Goal: Contribute content

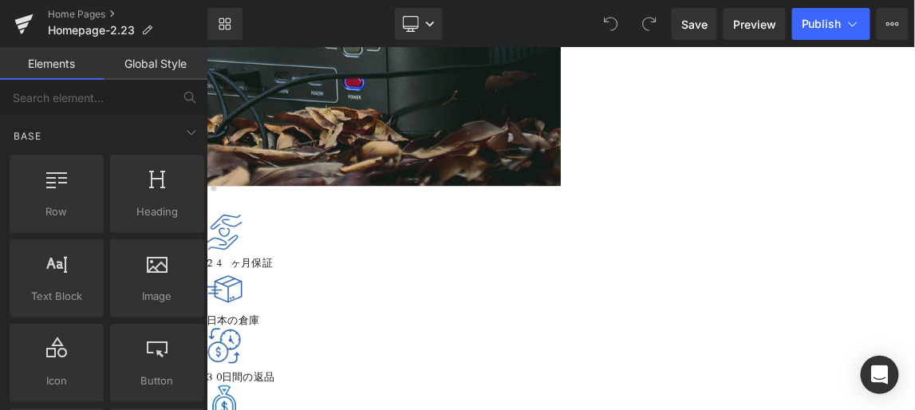
scroll to position [580, 0]
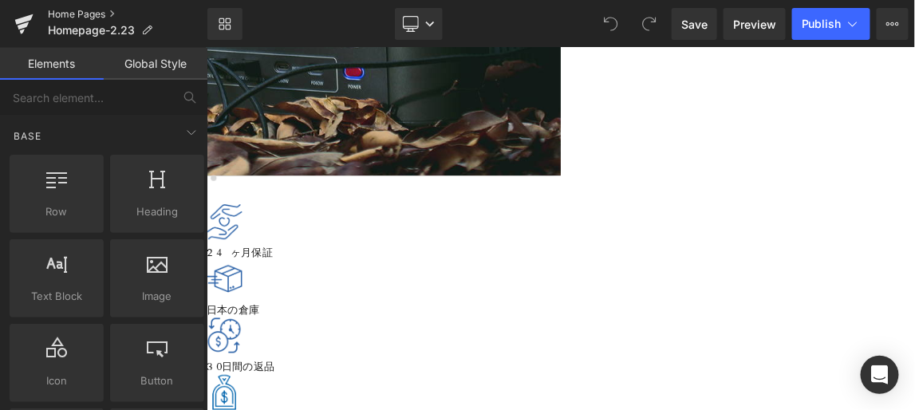
click at [87, 12] on link "Home Pages" at bounding box center [128, 14] width 160 height 13
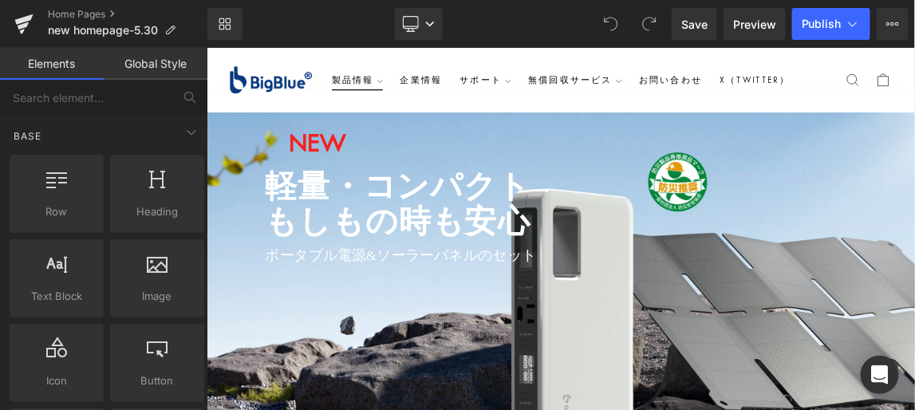
click at [444, 77] on summary "製品情報" at bounding box center [411, 91] width 93 height 29
click at [85, 13] on link "Home Pages" at bounding box center [128, 14] width 160 height 13
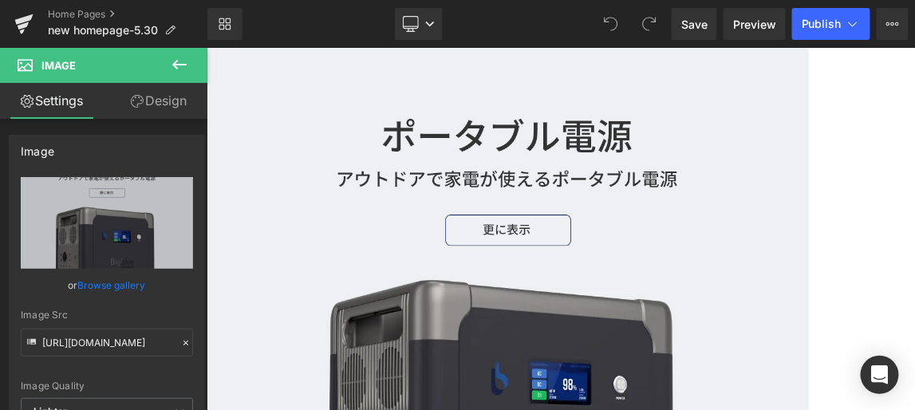
scroll to position [798, 0]
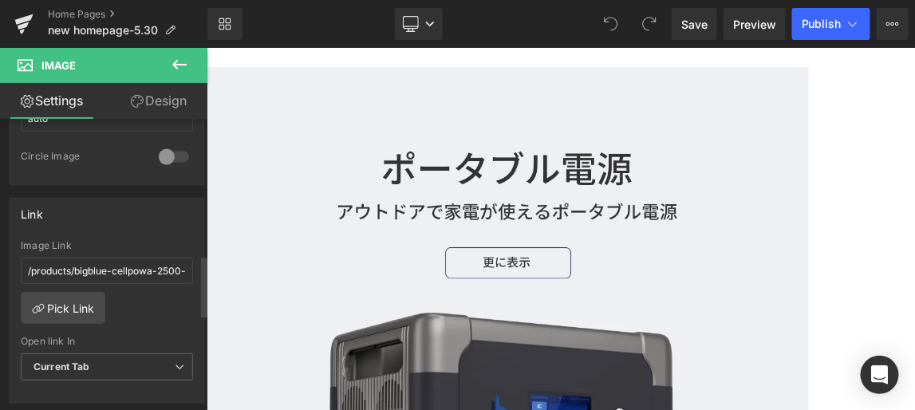
scroll to position [653, 0]
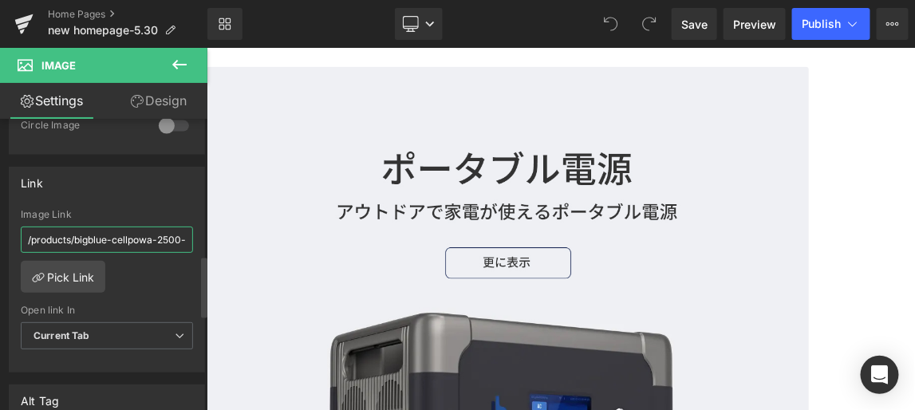
click at [107, 232] on input "/products/bigblue-cellpowa-2500-portable-power-station" at bounding box center [107, 240] width 172 height 26
drag, startPoint x: 180, startPoint y: 232, endPoint x: 19, endPoint y: 234, distance: 160.4
click at [19, 234] on div "/products/bigblue-cellpowa-2500-portable-power-station Image Link /products/big…" at bounding box center [107, 291] width 195 height 164
drag, startPoint x: 152, startPoint y: 234, endPoint x: 22, endPoint y: 236, distance: 130.1
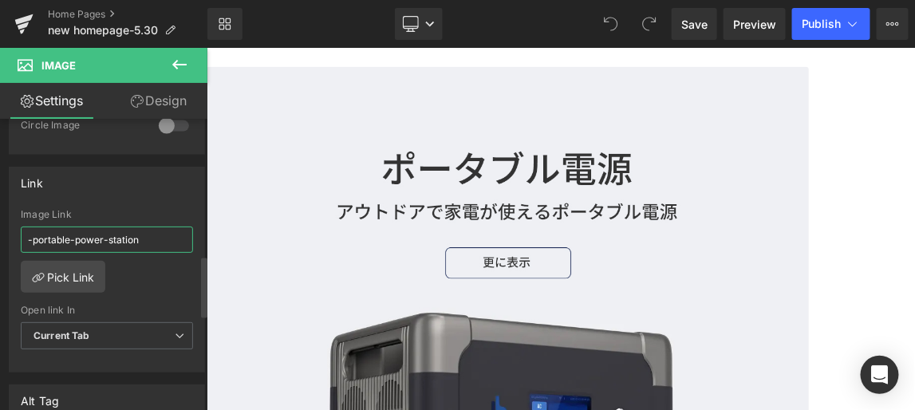
click at [22, 236] on input "-portable-power-station" at bounding box center [107, 240] width 172 height 26
paste input "https://www.ibigblue.co.jp/collections/%E3%83%9D%E3%83%BC%E3%82%BF%E3%83%96%E3%…"
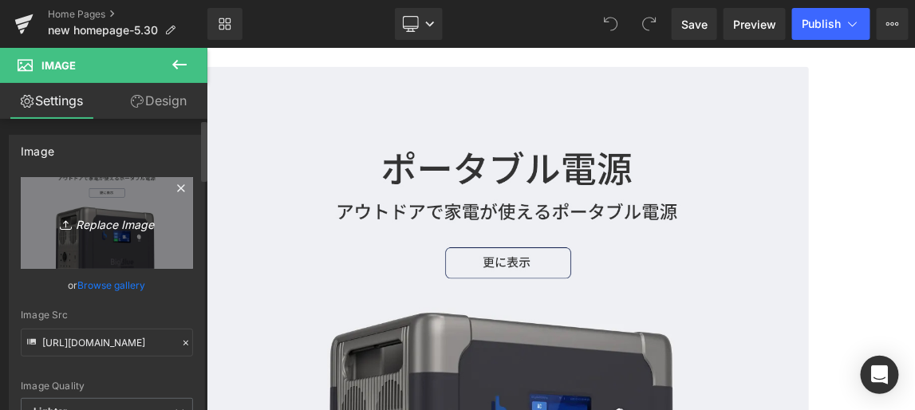
type input "https://www.ibigblue.co.jp/collections/%E3%83%9D%E3%83%BC%E3%82%BF%E3%83%96%E3%…"
click at [137, 222] on icon "Replace Image" at bounding box center [107, 223] width 128 height 20
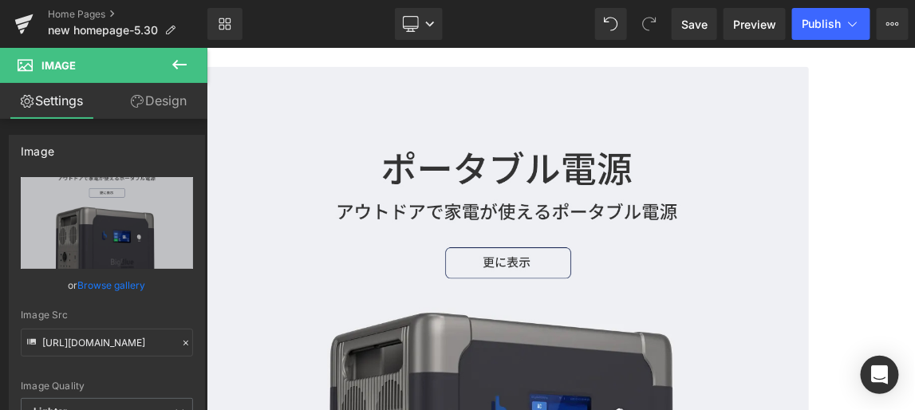
click at [165, 101] on link "Design" at bounding box center [159, 101] width 104 height 36
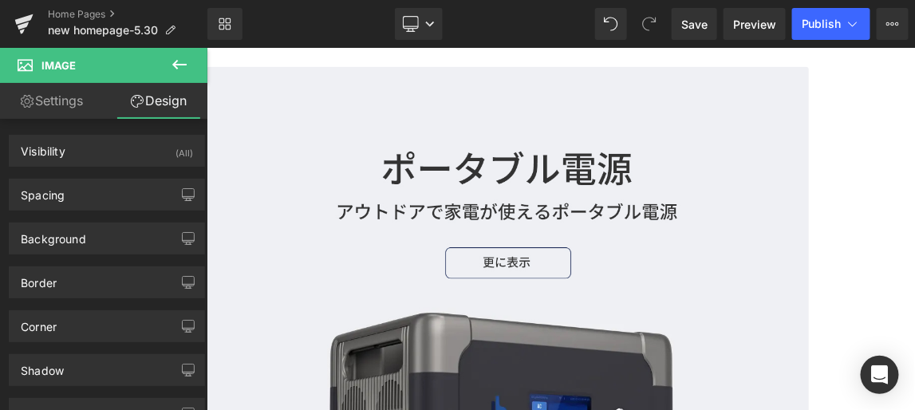
click at [181, 60] on icon at bounding box center [179, 64] width 19 height 19
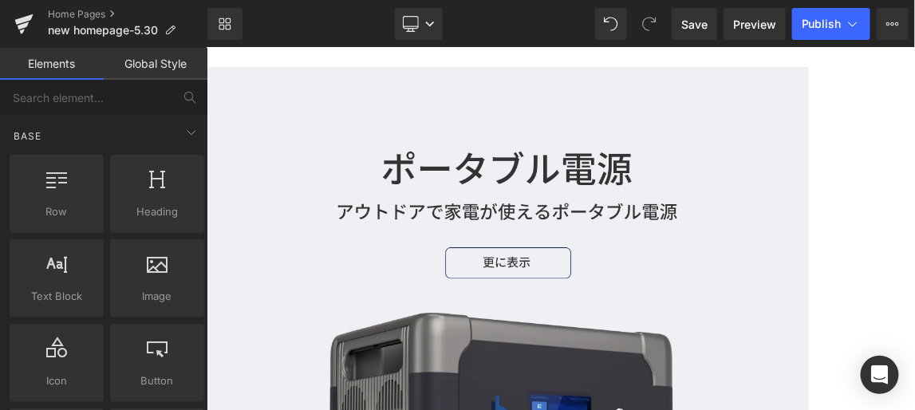
click at [57, 63] on link "Elements" at bounding box center [52, 64] width 104 height 32
click at [156, 64] on link "Global Style" at bounding box center [156, 64] width 104 height 32
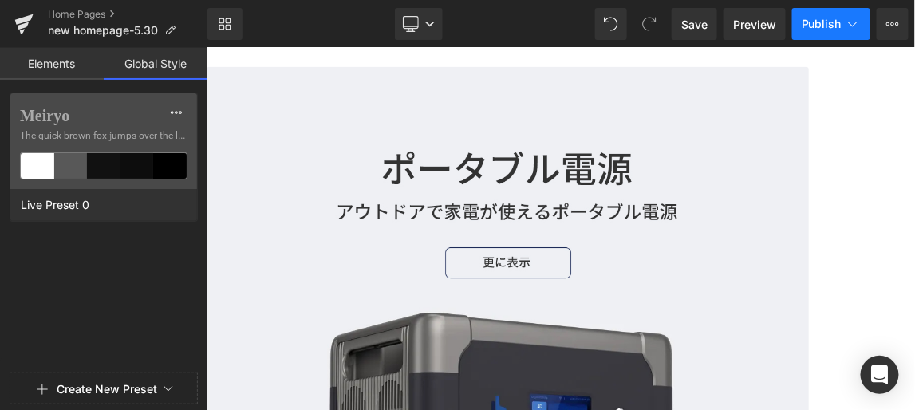
click at [824, 22] on span "Publish" at bounding box center [822, 24] width 40 height 13
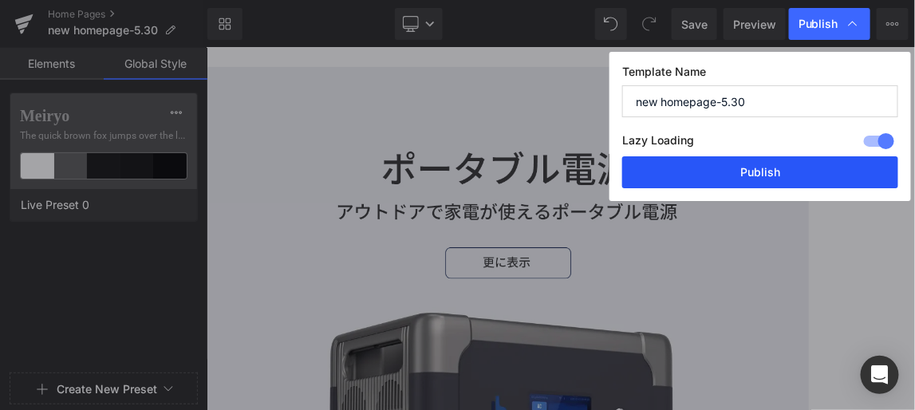
click at [752, 170] on button "Publish" at bounding box center [760, 172] width 276 height 32
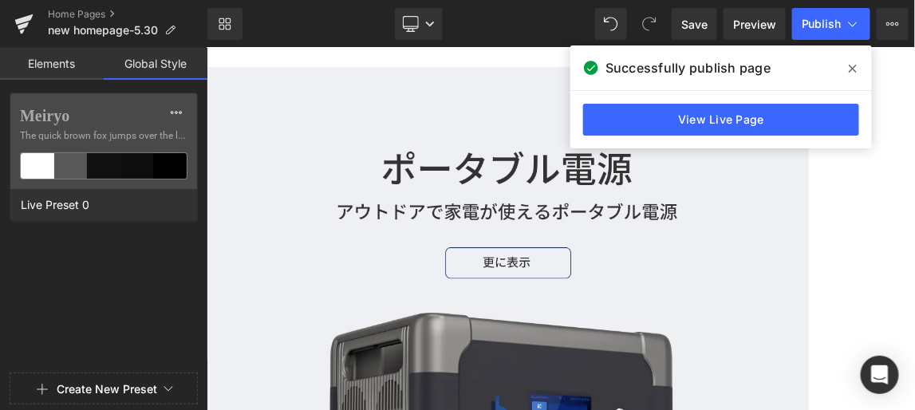
click at [851, 66] on icon at bounding box center [853, 69] width 8 height 8
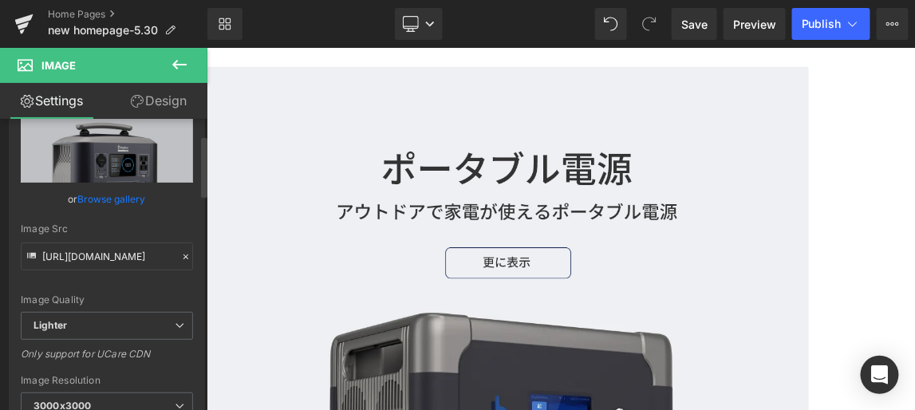
scroll to position [72, 0]
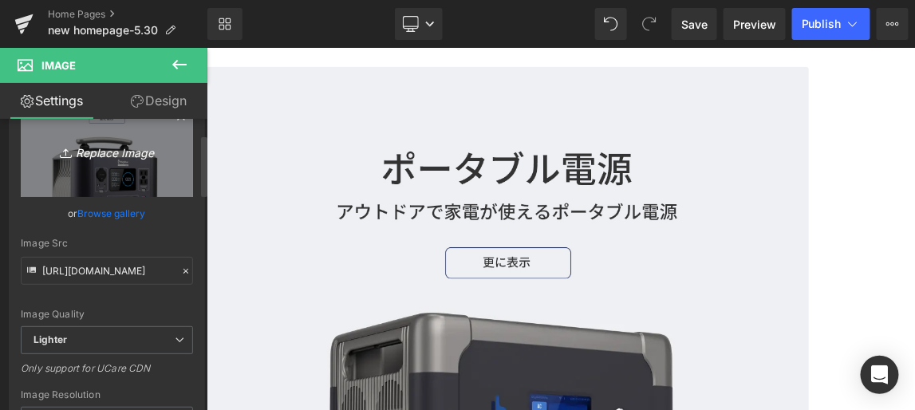
click at [112, 179] on link "Replace Image" at bounding box center [107, 151] width 172 height 92
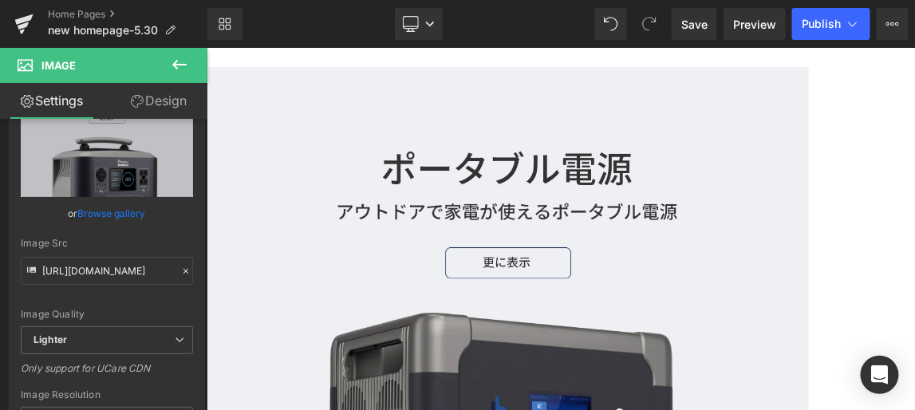
click at [206, 47] on span "Image" at bounding box center [206, 47] width 0 height 0
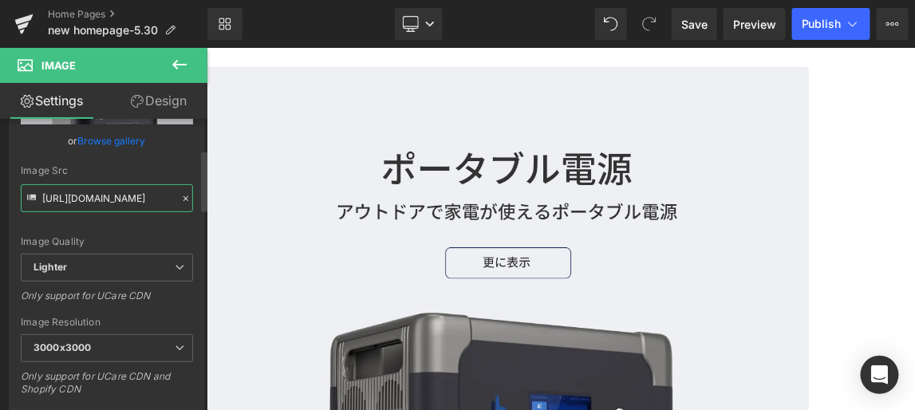
click at [109, 196] on input "https://ucarecdn.com/0537cdd9-98f4-47e8-afa5-cf9a2e752348/-/format/auto/-/previ…" at bounding box center [107, 198] width 172 height 28
click at [132, 232] on div "Image Quality Lighter Lightest Lighter Lighter Lightest Only support for UCare …" at bounding box center [107, 143] width 172 height 221
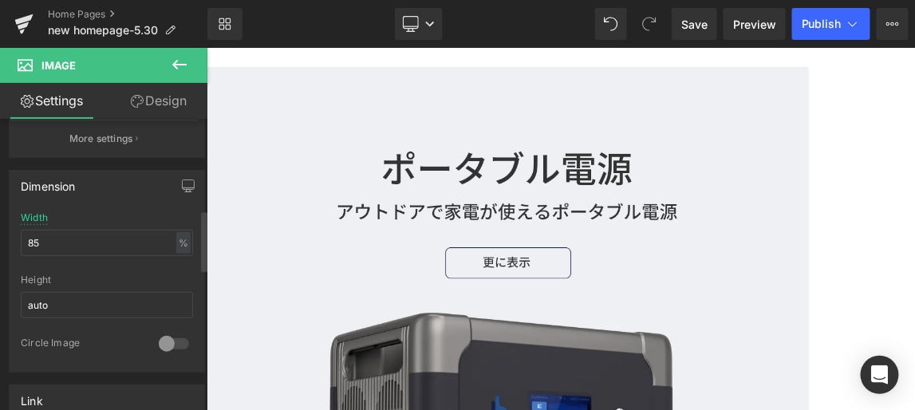
scroll to position [362, 0]
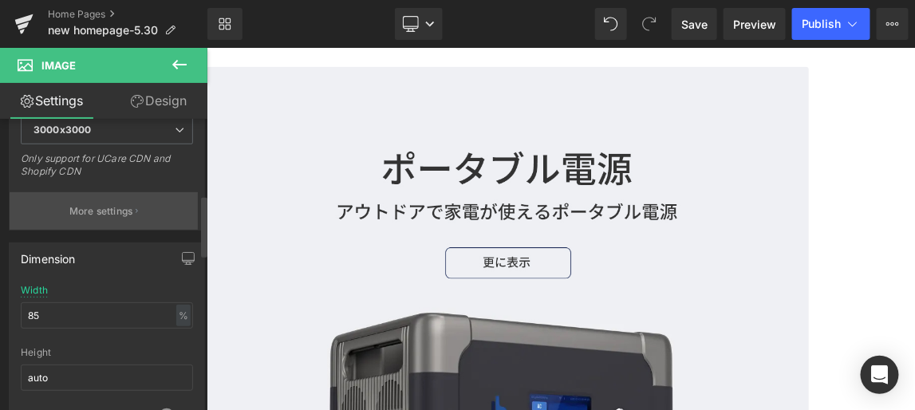
click at [136, 206] on button "More settings" at bounding box center [104, 211] width 188 height 38
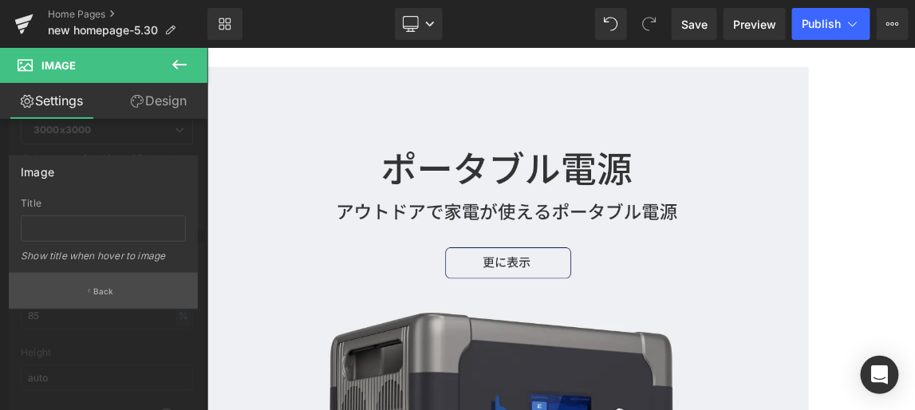
click at [101, 287] on p "Back" at bounding box center [103, 292] width 21 height 12
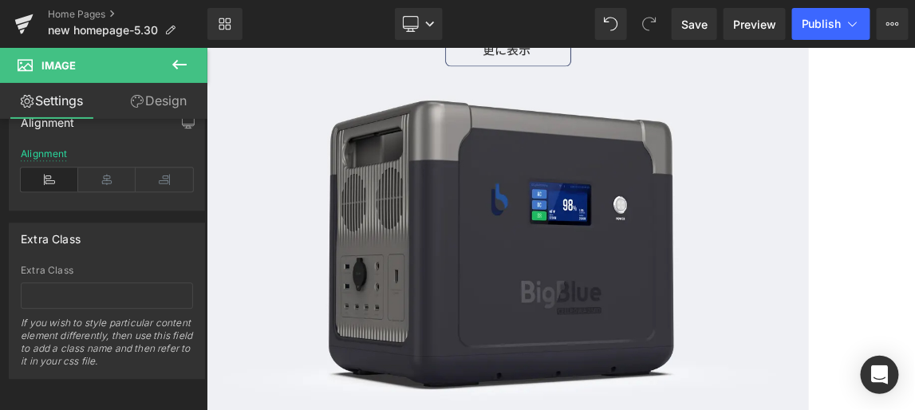
scroll to position [1160, 0]
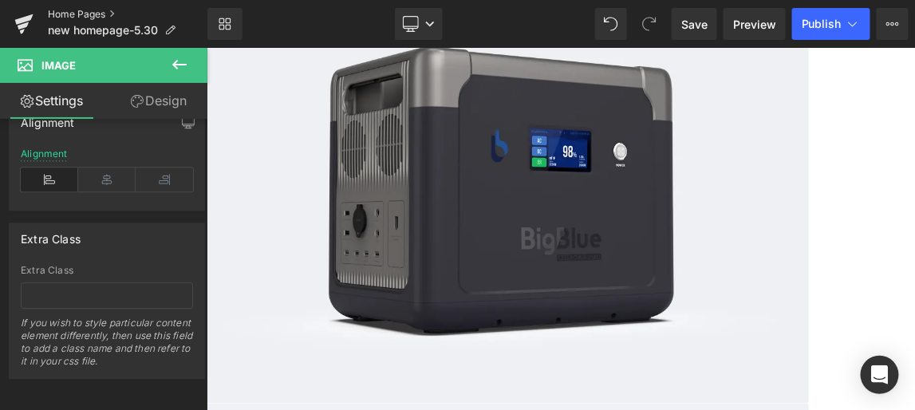
click at [82, 13] on link "Home Pages" at bounding box center [128, 14] width 160 height 13
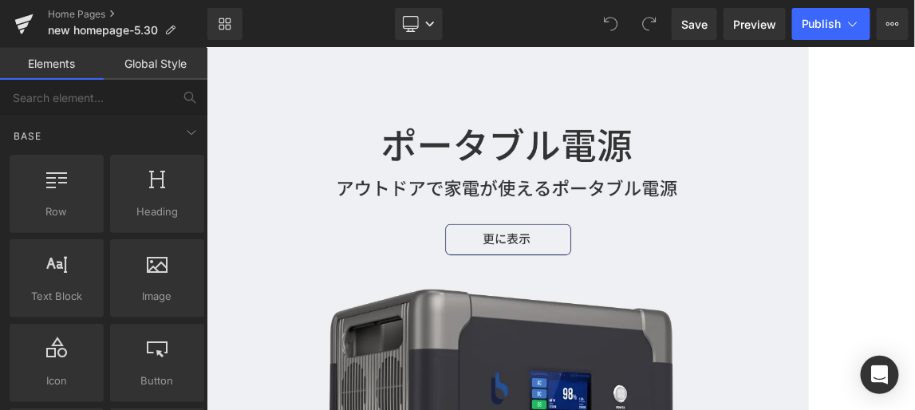
scroll to position [794, 0]
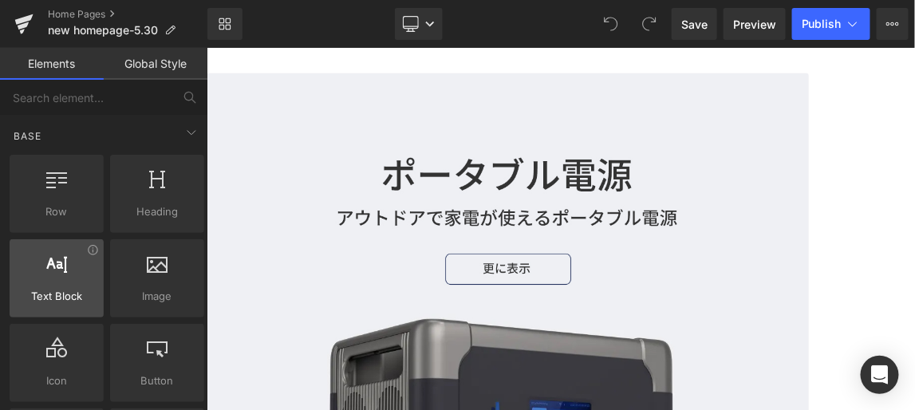
click at [61, 270] on icon at bounding box center [56, 262] width 21 height 21
click at [53, 264] on icon at bounding box center [56, 262] width 21 height 21
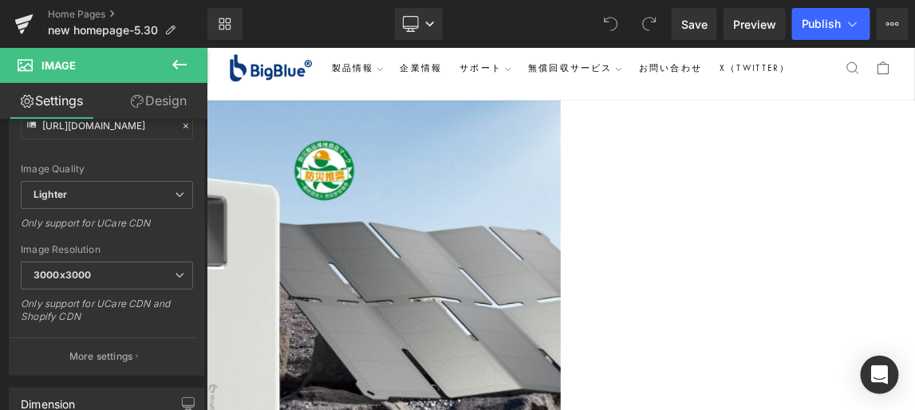
scroll to position [0, 0]
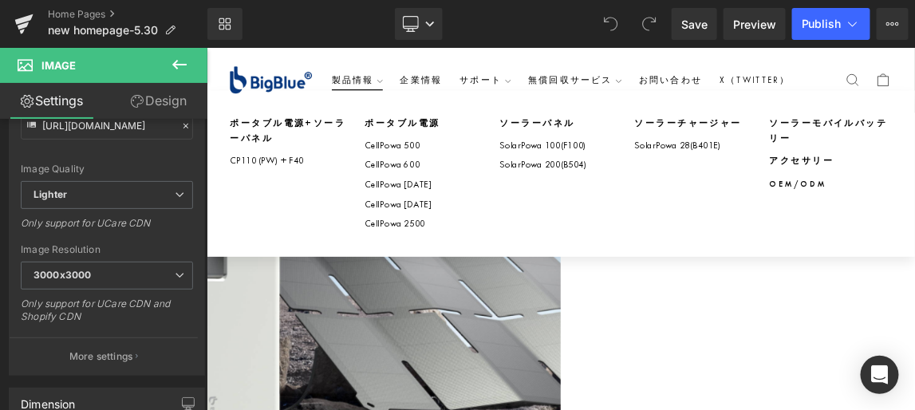
click at [446, 89] on icon "Primary" at bounding box center [442, 93] width 8 height 8
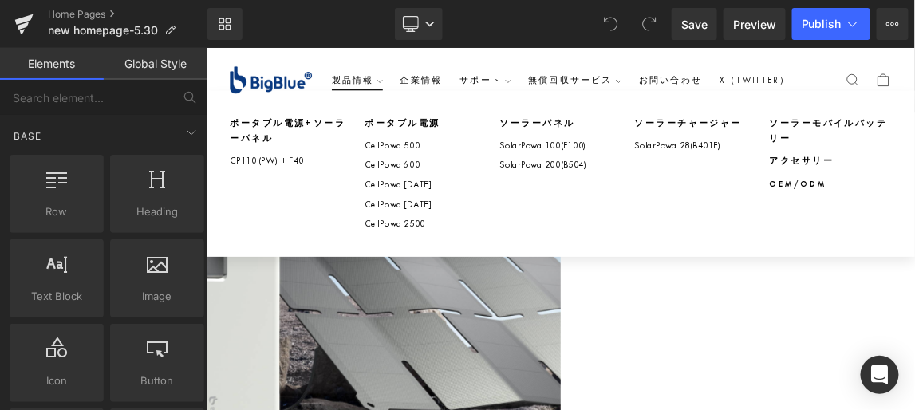
click at [446, 89] on icon "Primary" at bounding box center [442, 93] width 8 height 8
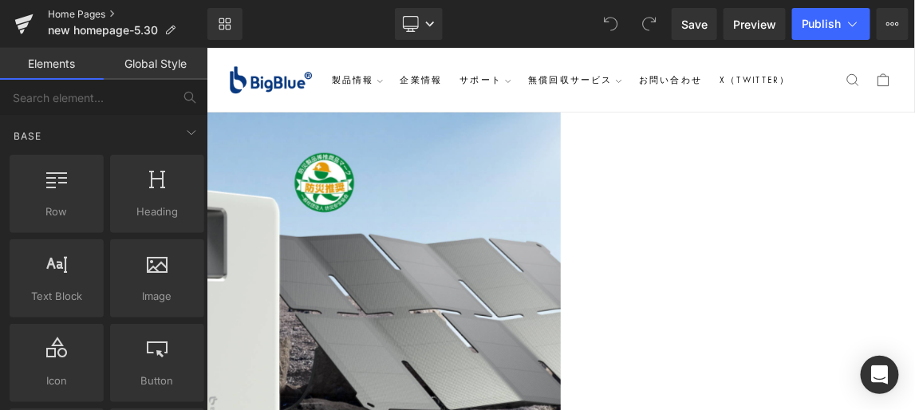
click at [67, 13] on link "Home Pages" at bounding box center [128, 14] width 160 height 13
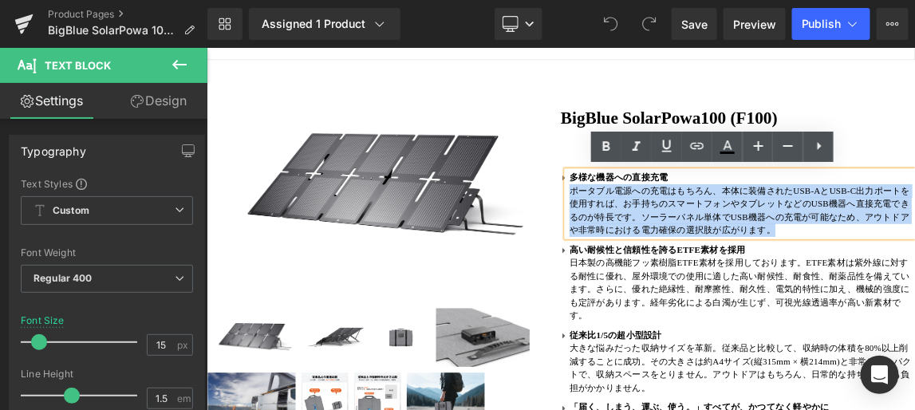
drag, startPoint x: 986, startPoint y: 298, endPoint x: 701, endPoint y: 245, distance: 290.6
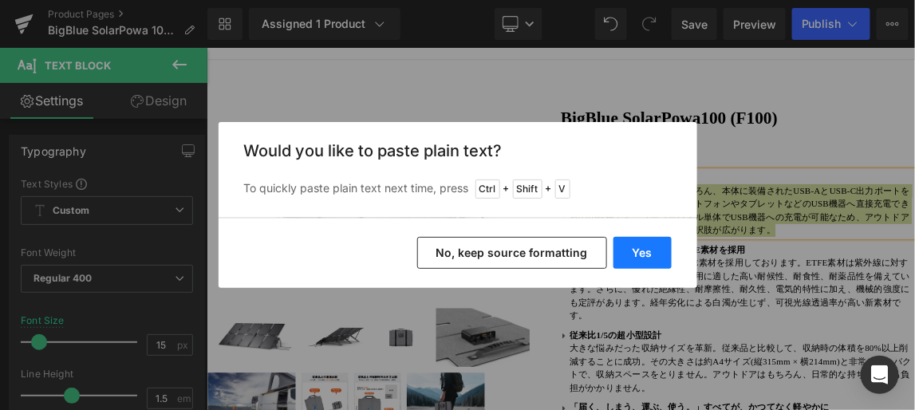
click at [638, 251] on button "Yes" at bounding box center [643, 253] width 58 height 32
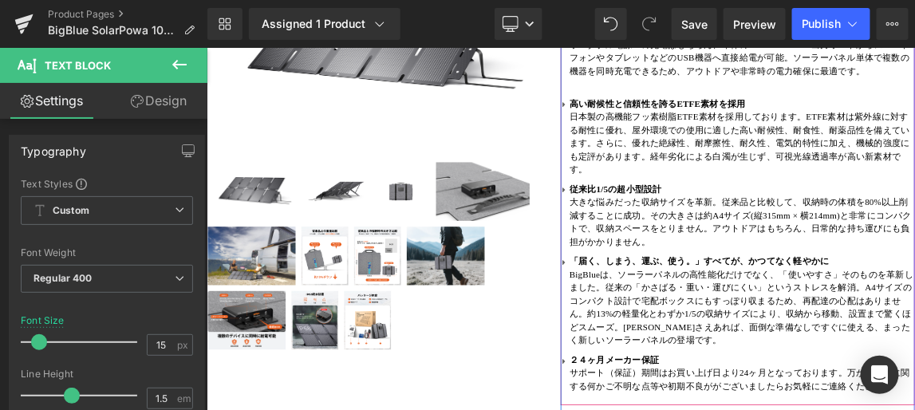
scroll to position [290, 0]
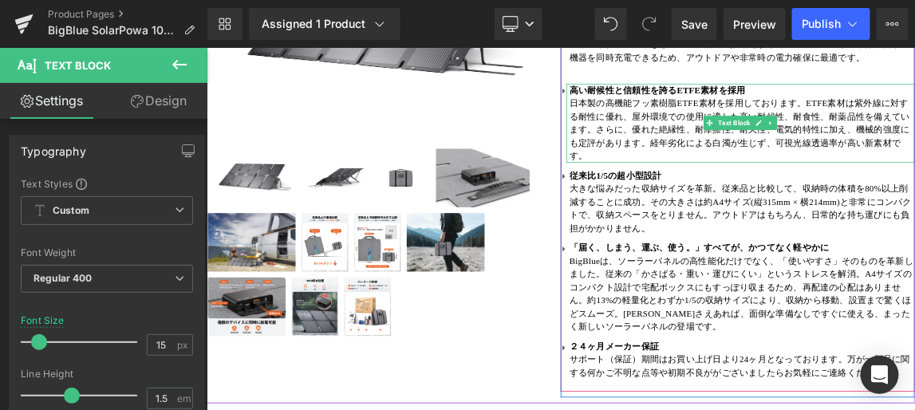
click at [914, 105] on strong "高い耐候性と信頼性を誇るETFE素材を採用" at bounding box center [820, 104] width 239 height 13
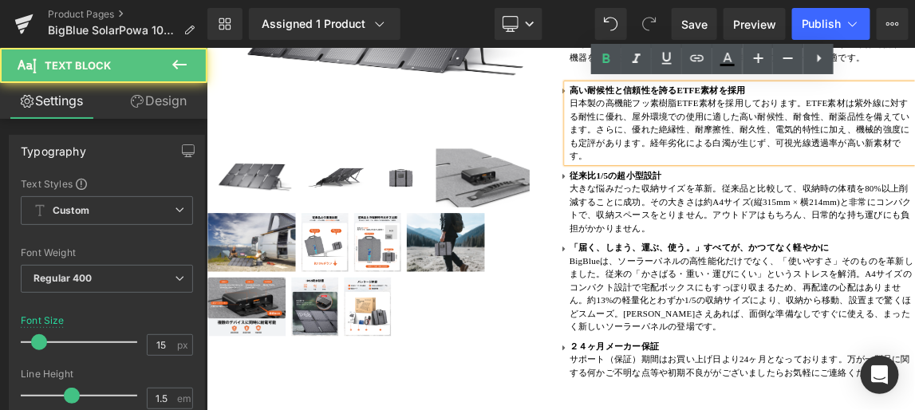
click at [914, 105] on strong "高い耐候性と信頼性を誇るETFE素材を採用" at bounding box center [820, 104] width 239 height 13
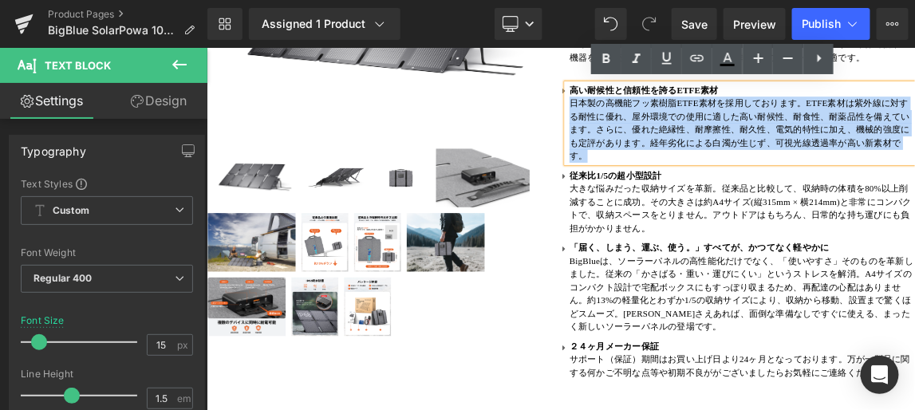
drag, startPoint x: 727, startPoint y: 195, endPoint x: 699, endPoint y: 126, distance: 74.1
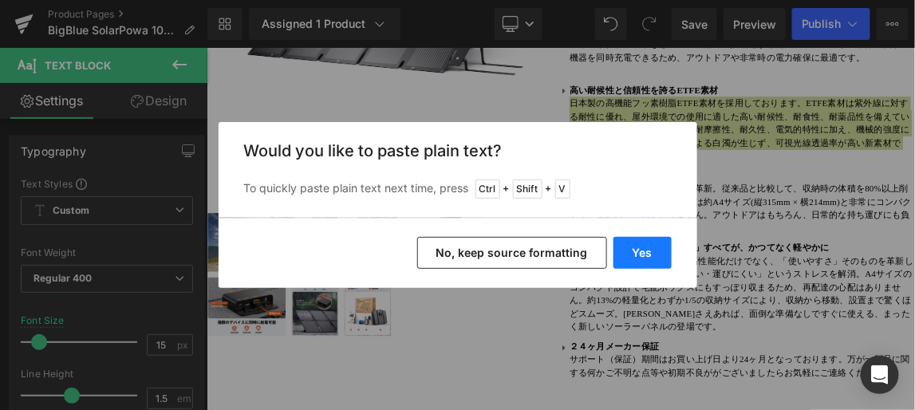
click at [647, 253] on button "Yes" at bounding box center [643, 253] width 58 height 32
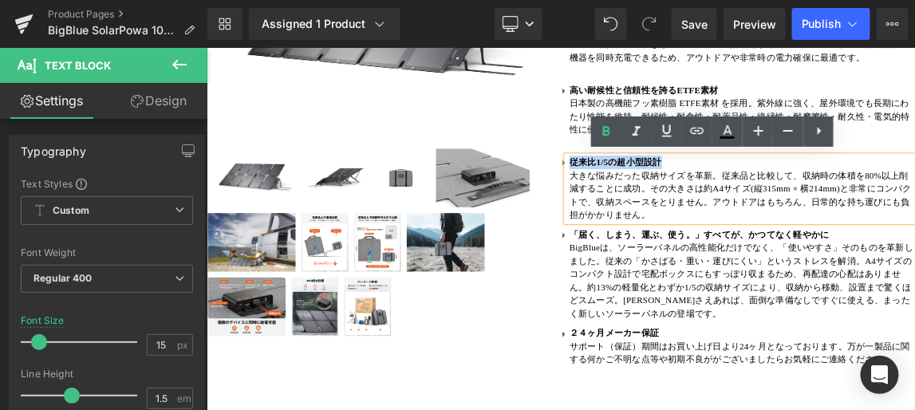
drag, startPoint x: 828, startPoint y: 201, endPoint x: 700, endPoint y: 203, distance: 128.5
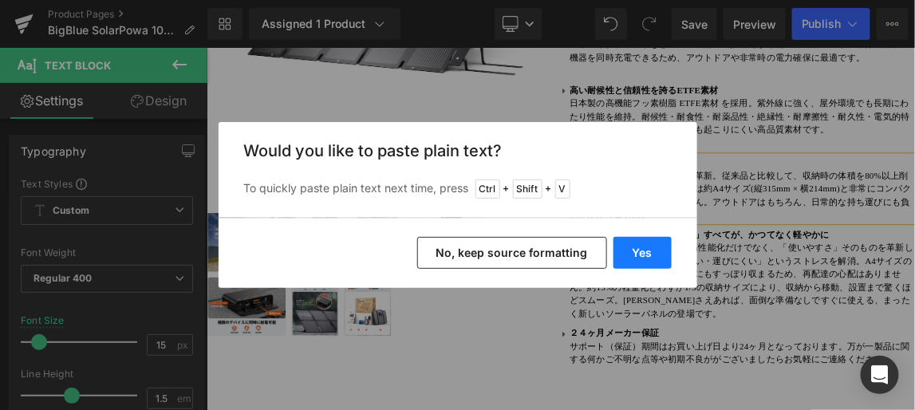
click at [641, 249] on button "Yes" at bounding box center [643, 253] width 58 height 32
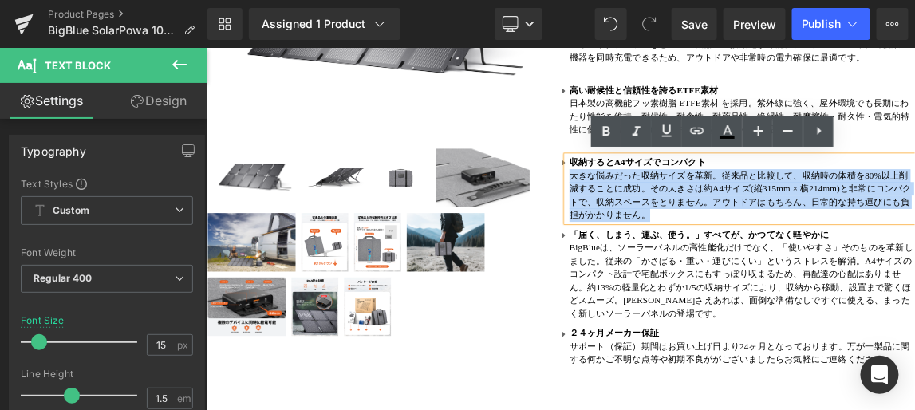
drag, startPoint x: 855, startPoint y: 278, endPoint x: 697, endPoint y: 226, distance: 165.5
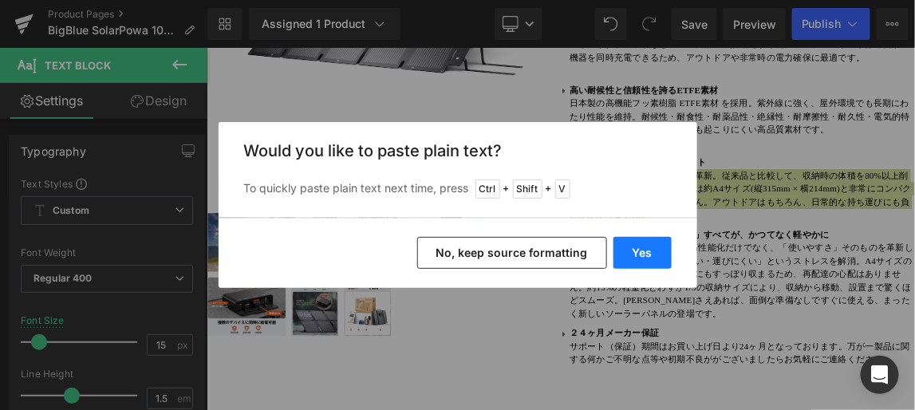
click at [644, 253] on button "Yes" at bounding box center [643, 253] width 58 height 32
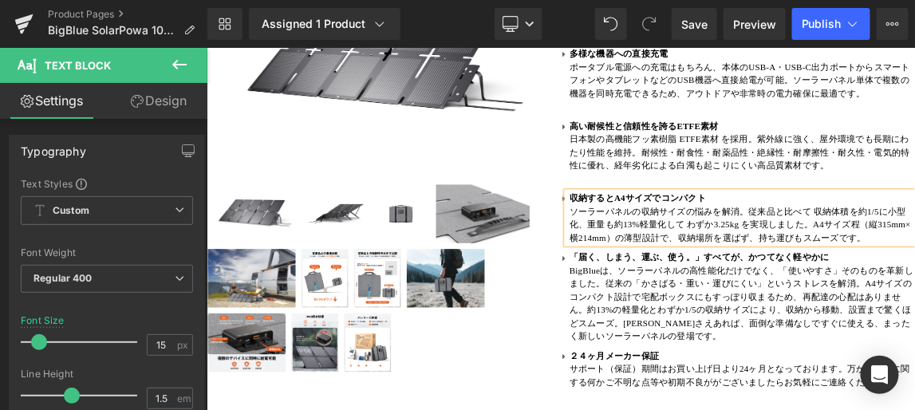
scroll to position [217, 0]
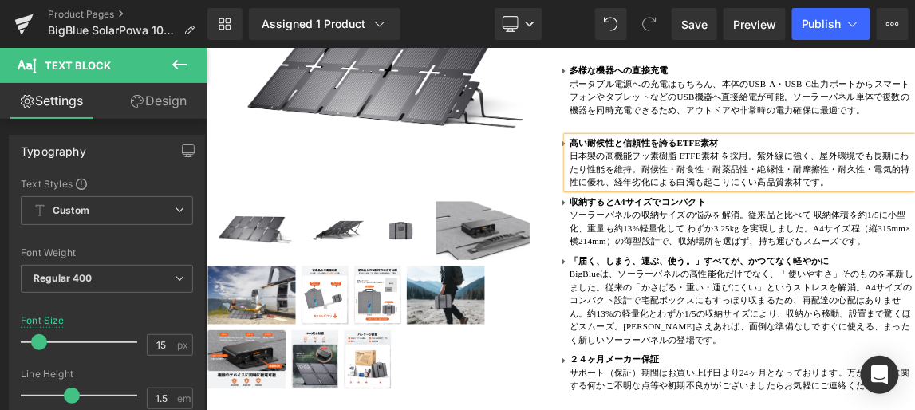
scroll to position [144, 0]
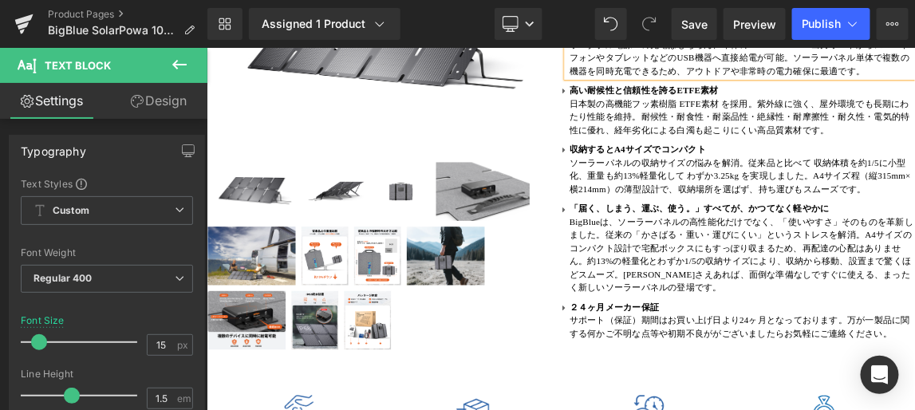
scroll to position [290, 0]
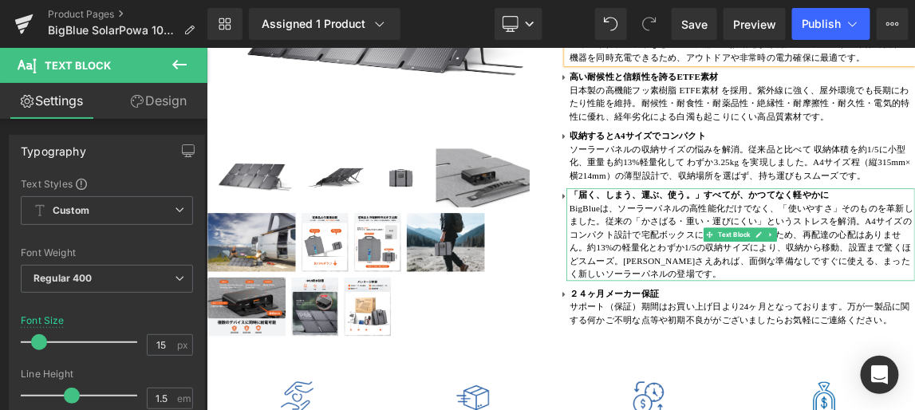
click at [914, 254] on b "「届く、しまう、運ぶ、使う。」すべてが、かつてなく軽やかに" at bounding box center [878, 247] width 354 height 13
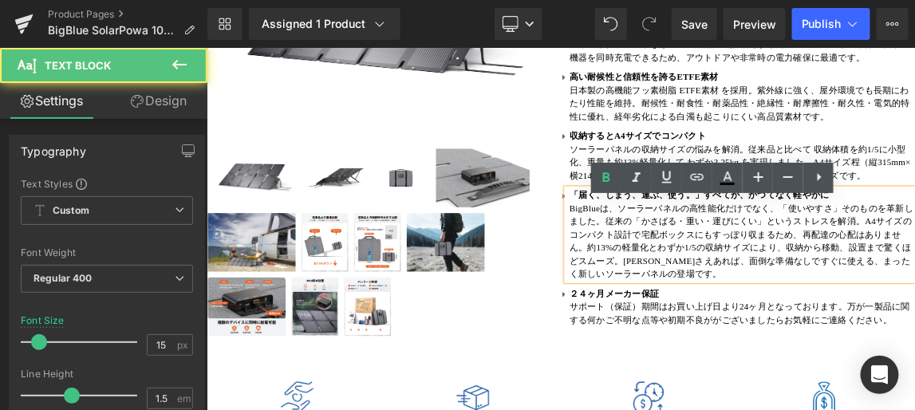
click at [914, 254] on b "「届く、しまう、運ぶ、使う。」すべてが、かつてなく軽やかに" at bounding box center [878, 247] width 354 height 13
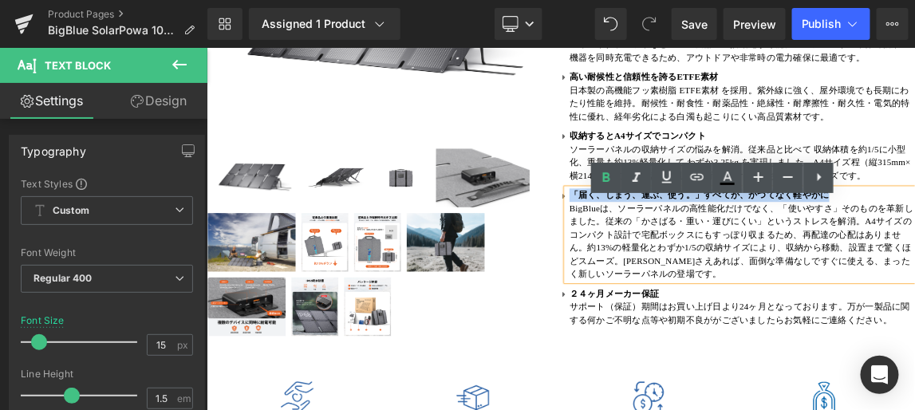
drag, startPoint x: 1051, startPoint y: 265, endPoint x: 699, endPoint y: 267, distance: 351.9
click at [701, 254] on b "「届く、しまう、運ぶ、使う。」すべてが、かつてなく軽やかに" at bounding box center [878, 247] width 354 height 13
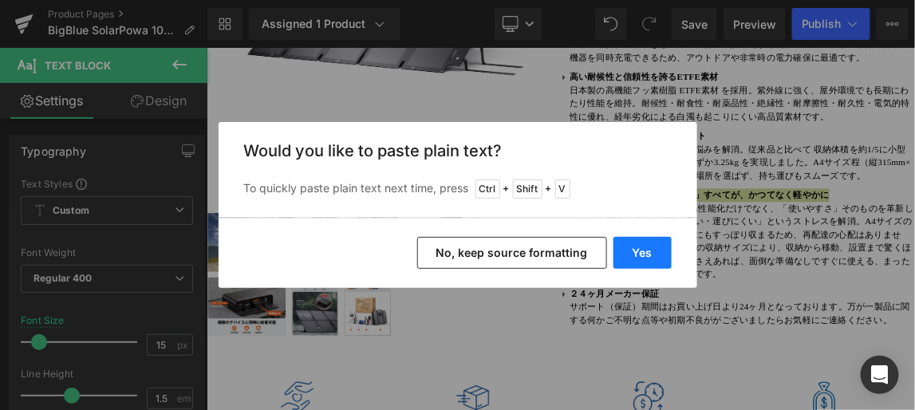
click at [643, 252] on button "Yes" at bounding box center [643, 253] width 58 height 32
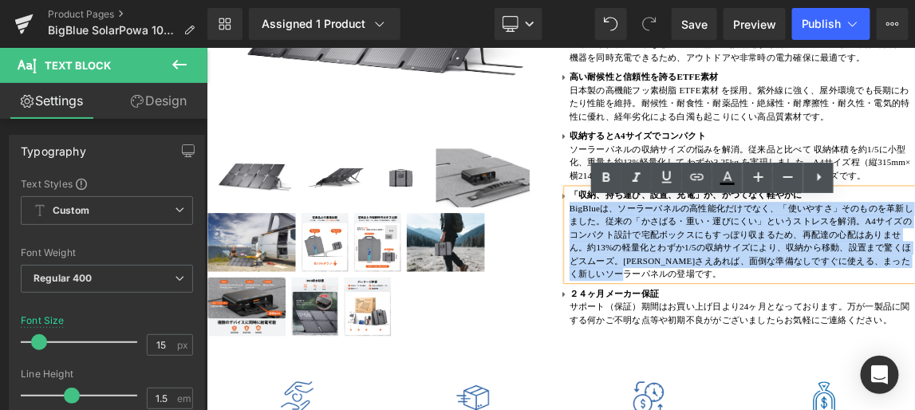
drag, startPoint x: 856, startPoint y: 376, endPoint x: 697, endPoint y: 285, distance: 183.0
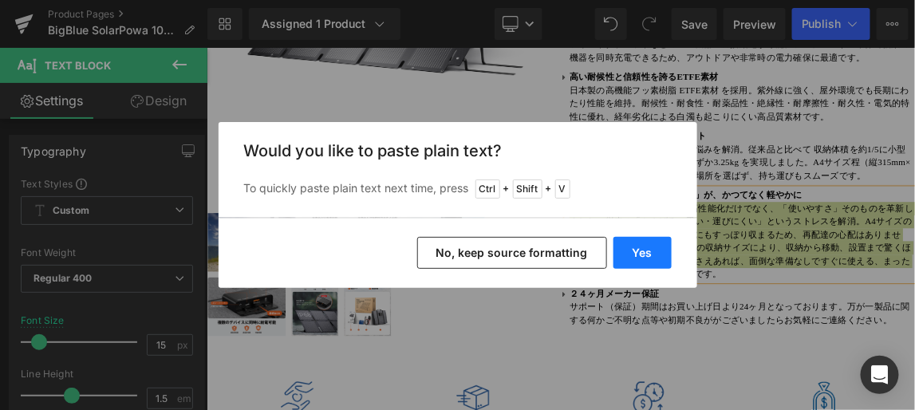
click at [647, 254] on button "Yes" at bounding box center [643, 253] width 58 height 32
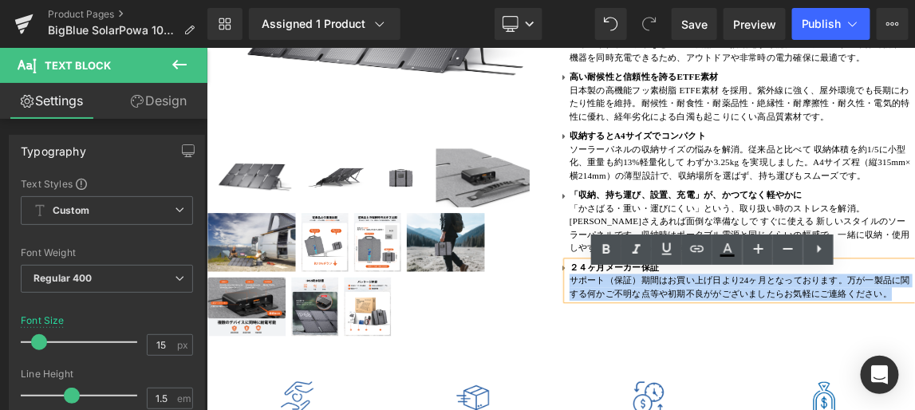
drag, startPoint x: 1146, startPoint y: 401, endPoint x: 694, endPoint y: 382, distance: 452.0
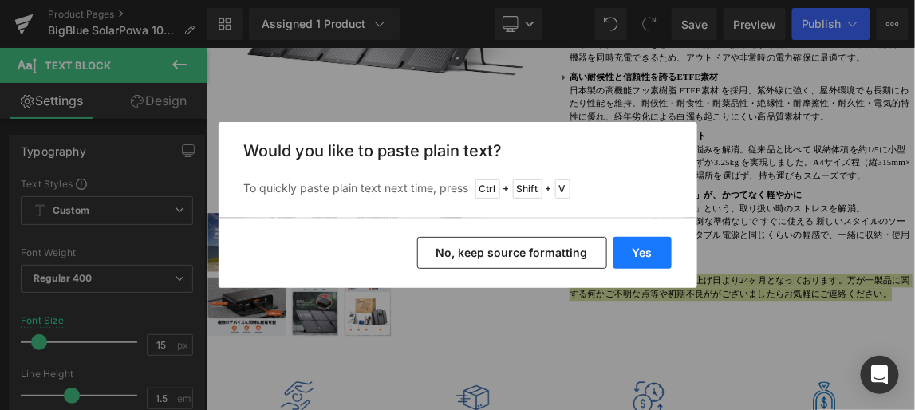
click at [654, 250] on button "Yes" at bounding box center [643, 253] width 58 height 32
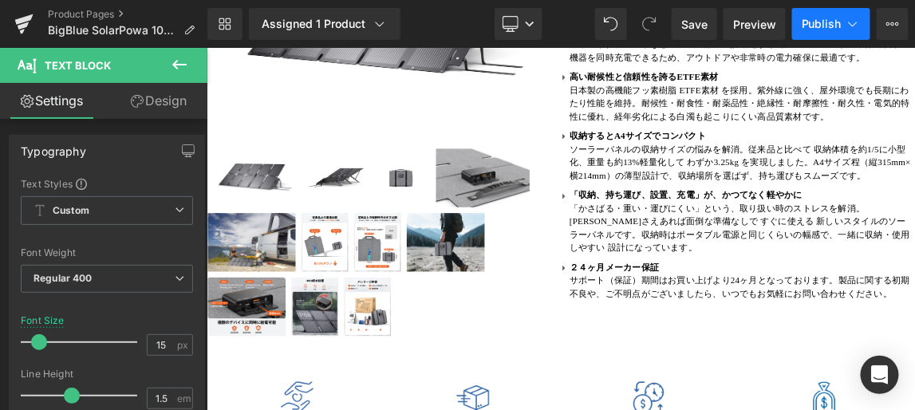
click at [824, 23] on span "Publish" at bounding box center [822, 24] width 40 height 13
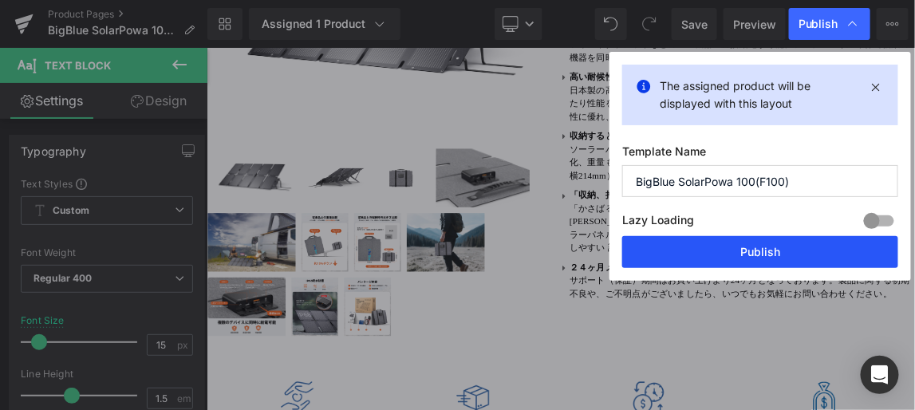
click at [768, 251] on button "Publish" at bounding box center [760, 252] width 276 height 32
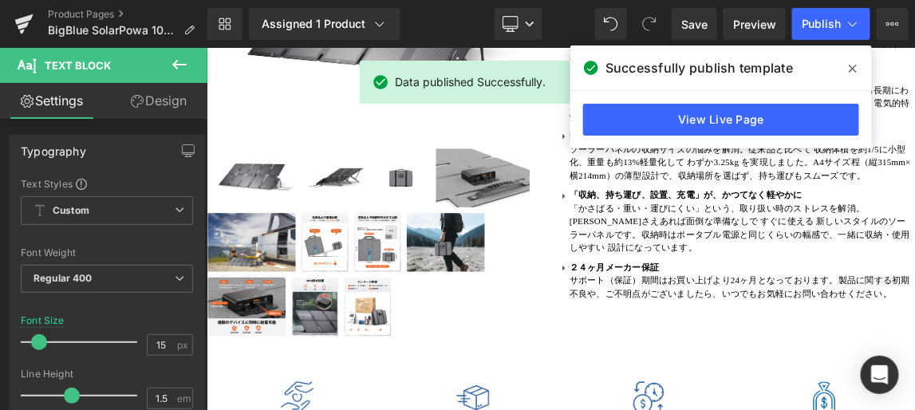
click at [853, 69] on icon at bounding box center [853, 69] width 8 height 8
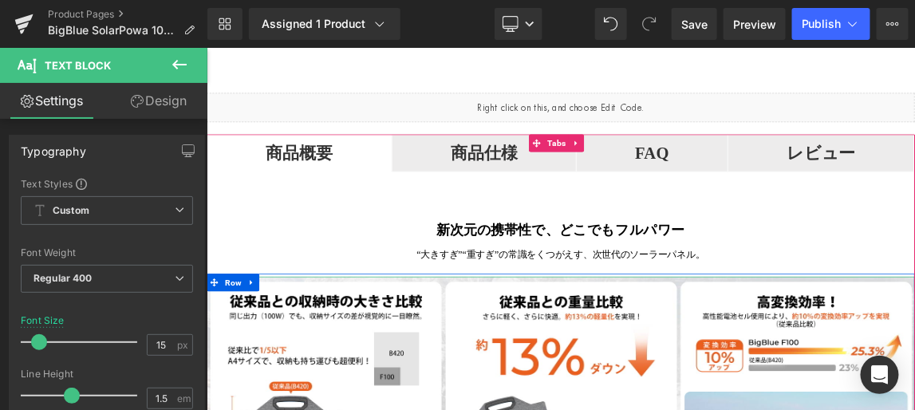
scroll to position [871, 0]
